Goal: Check status: Check status

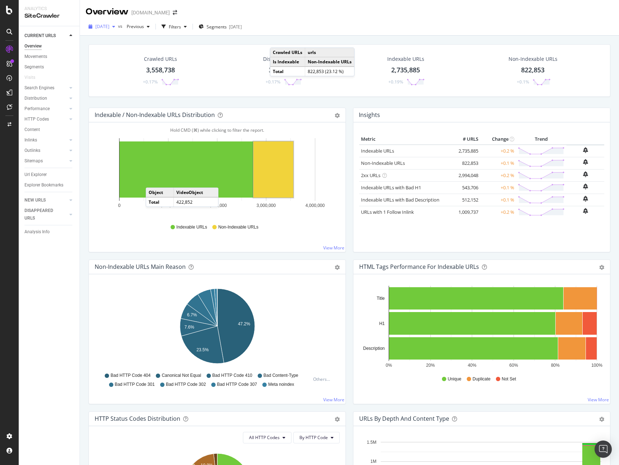
click at [104, 26] on span "[DATE]" at bounding box center [102, 26] width 14 height 6
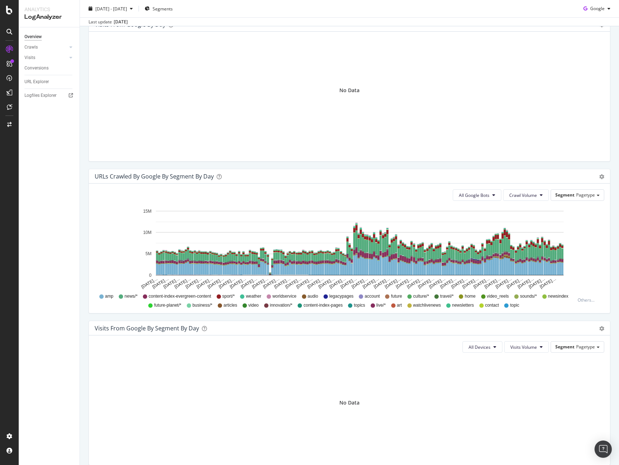
scroll to position [255, 0]
